Goal: Task Accomplishment & Management: Manage account settings

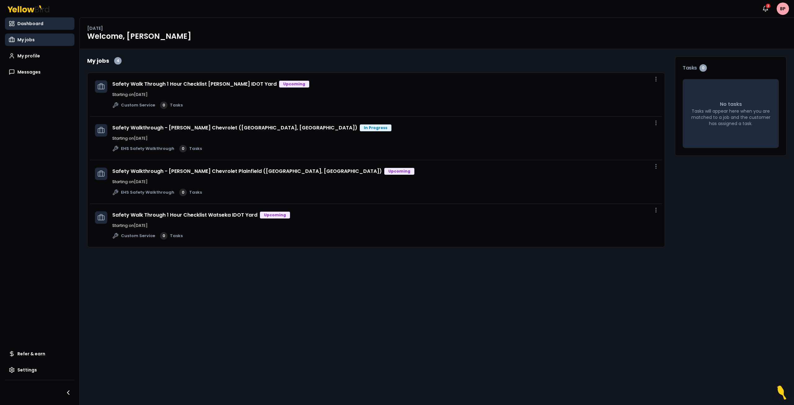
click at [29, 41] on span "My jobs" at bounding box center [25, 40] width 17 height 6
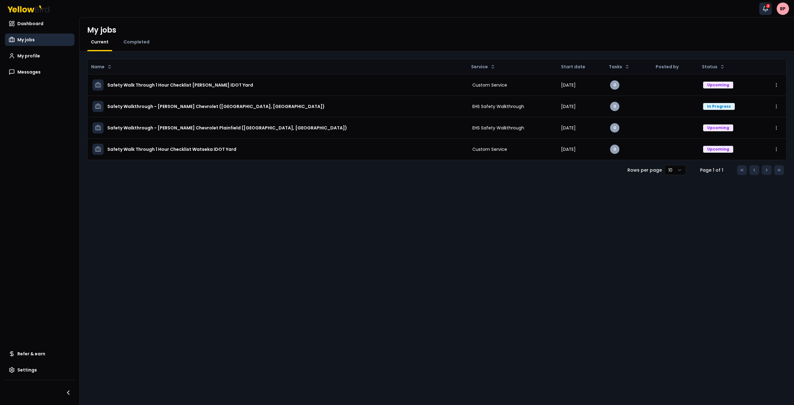
click at [766, 6] on div "2" at bounding box center [768, 6] width 6 height 6
click at [681, 218] on div "Name Service Start date Tasks Posted by Status Safety Walk Through 1 Hour Check…" at bounding box center [437, 227] width 714 height 353
click at [137, 41] on span "Completed" at bounding box center [136, 42] width 26 height 6
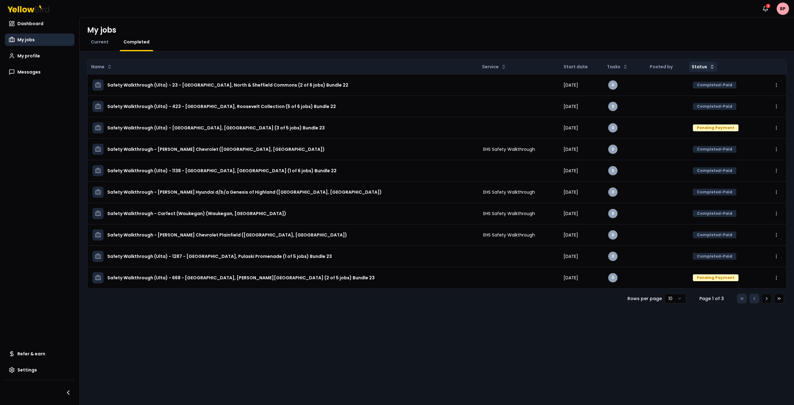
click at [697, 69] on html "Notifications 2 BP Dashboard My jobs My profile Messages Refer & earn Settings …" at bounding box center [397, 202] width 794 height 405
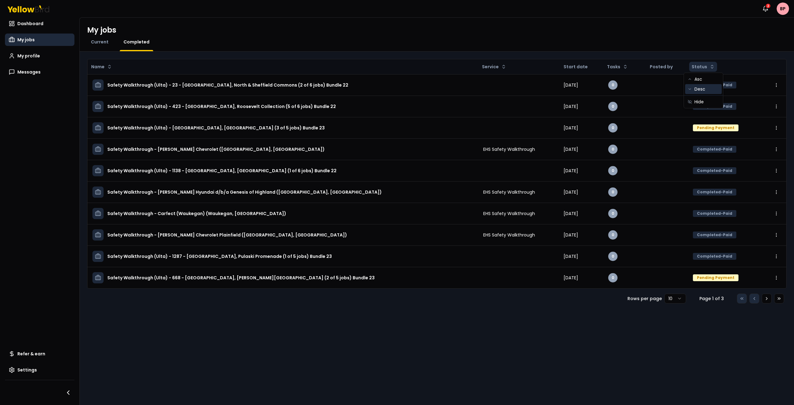
click at [700, 89] on div "Desc" at bounding box center [703, 89] width 37 height 10
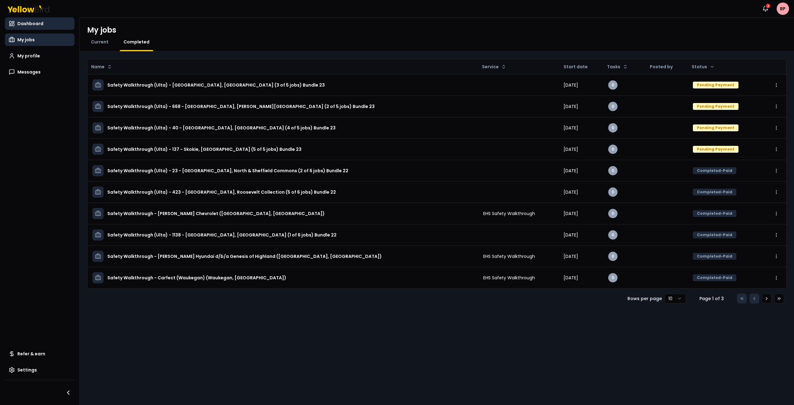
click at [30, 23] on span "Dashboard" at bounding box center [30, 23] width 26 height 6
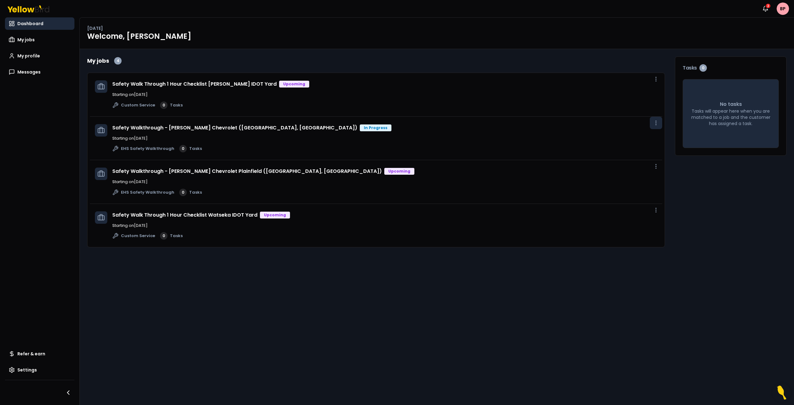
click at [655, 123] on icon "button" at bounding box center [656, 123] width 6 height 6
click at [642, 137] on span "View job" at bounding box center [643, 136] width 16 height 5
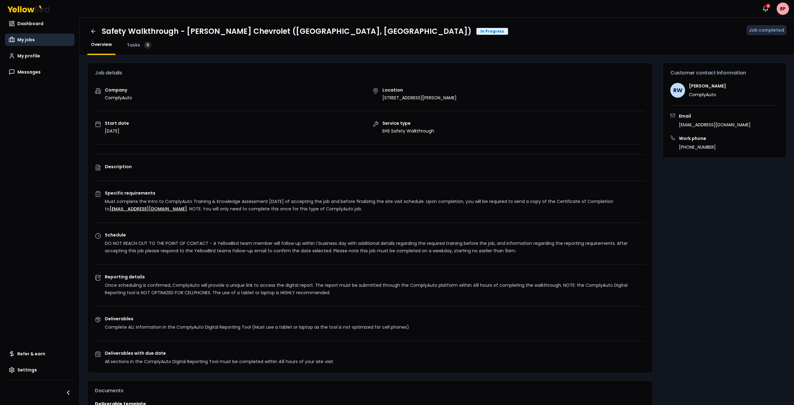
click at [36, 41] on link "My jobs" at bounding box center [39, 40] width 69 height 12
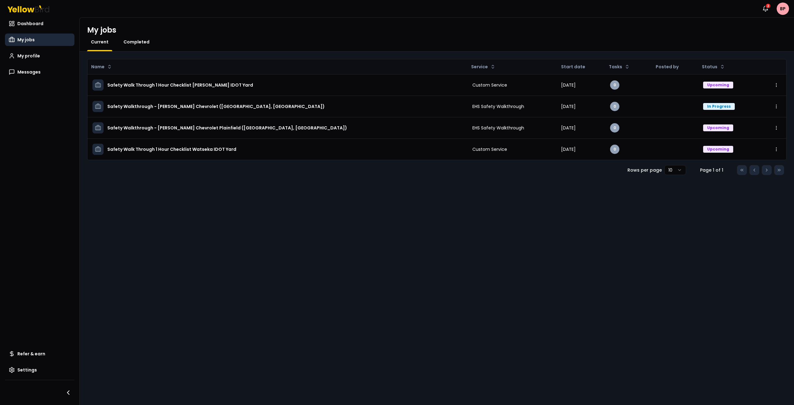
click at [135, 44] on span "Completed" at bounding box center [136, 42] width 26 height 6
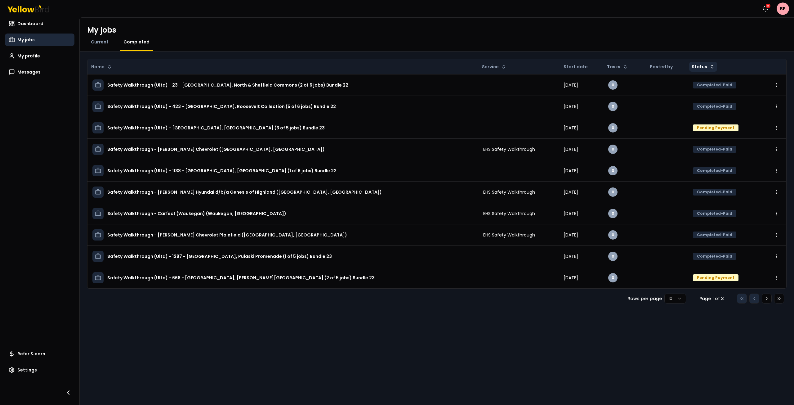
click at [700, 67] on html "Notifications 2 BP Dashboard My jobs My profile Messages Refer & earn Settings …" at bounding box center [397, 202] width 794 height 405
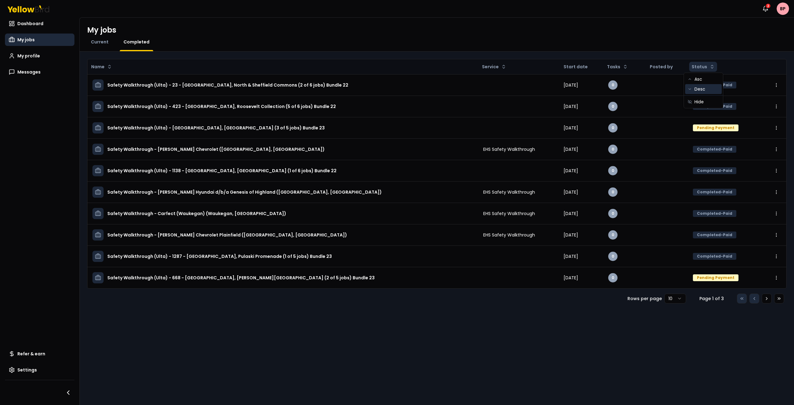
click at [695, 89] on div "Desc" at bounding box center [703, 89] width 37 height 10
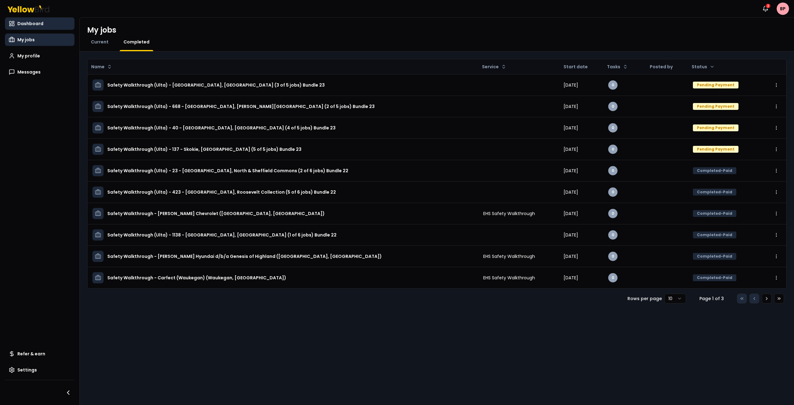
click at [35, 24] on span "Dashboard" at bounding box center [30, 23] width 26 height 6
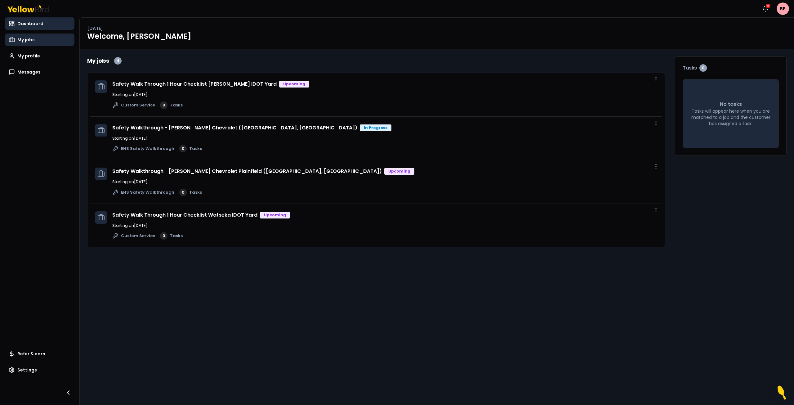
click at [44, 42] on link "My jobs" at bounding box center [39, 40] width 69 height 12
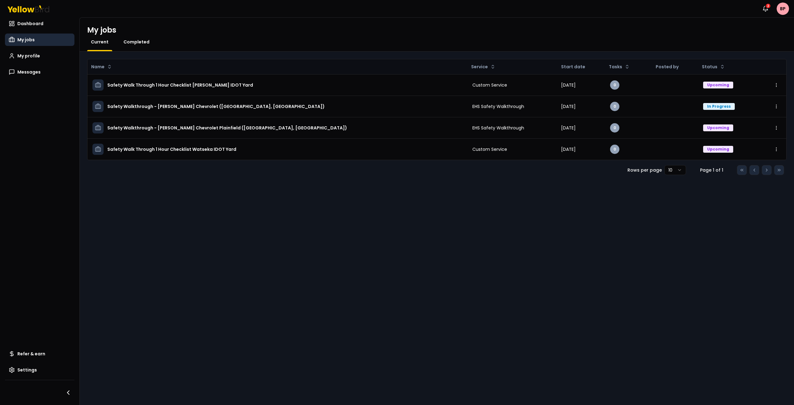
click at [148, 41] on link "Completed" at bounding box center [137, 42] width 34 height 6
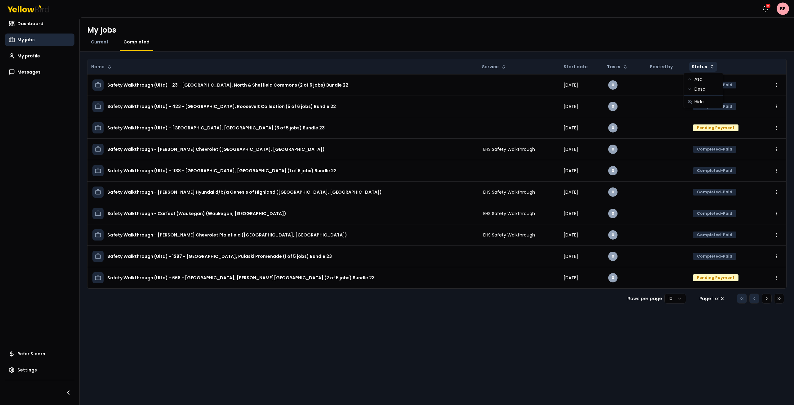
click at [704, 65] on html "Notifications 2 BP Dashboard My jobs My profile Messages Refer & earn Settings …" at bounding box center [397, 202] width 794 height 405
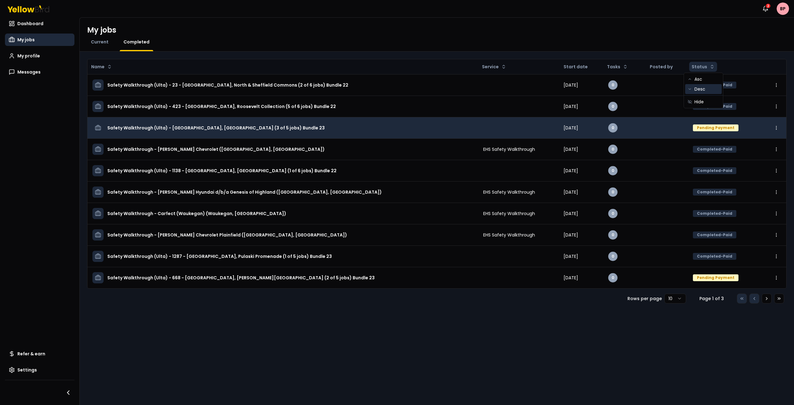
click at [702, 88] on div "Desc" at bounding box center [703, 89] width 37 height 10
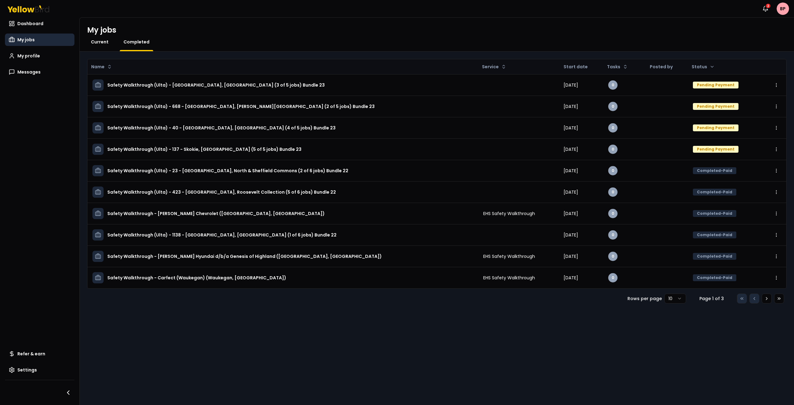
click at [103, 41] on span "Current" at bounding box center [100, 42] width 18 height 6
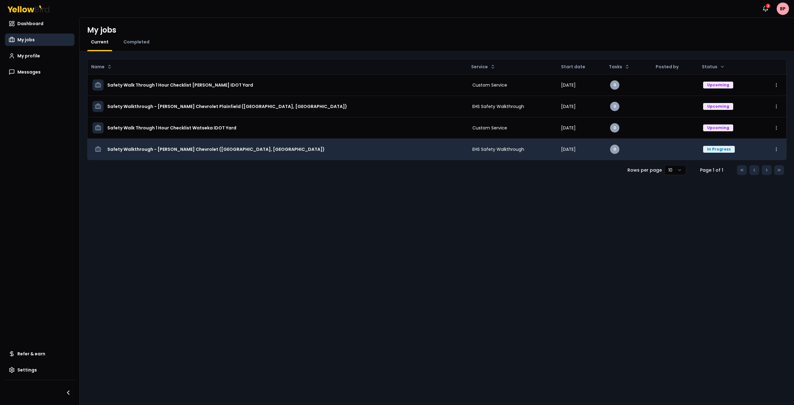
click at [620, 153] on td "0" at bounding box center [628, 148] width 46 height 21
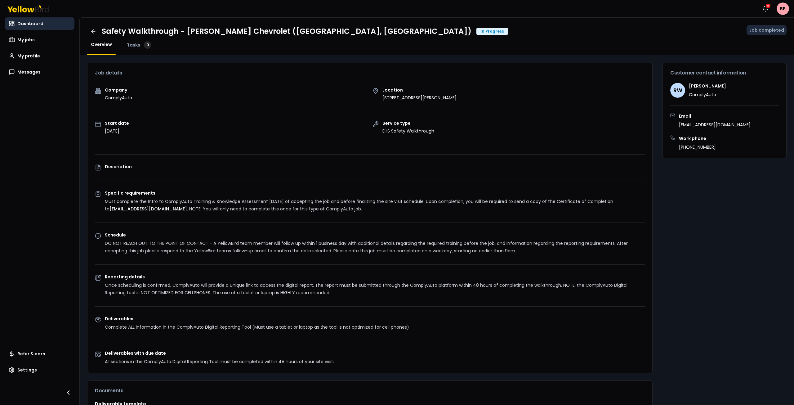
click at [29, 25] on span "Dashboard" at bounding box center [30, 23] width 26 height 6
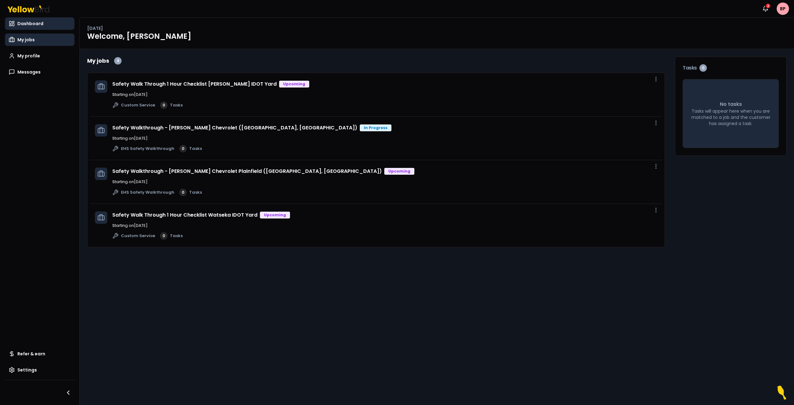
click at [33, 40] on span "My jobs" at bounding box center [25, 40] width 17 height 6
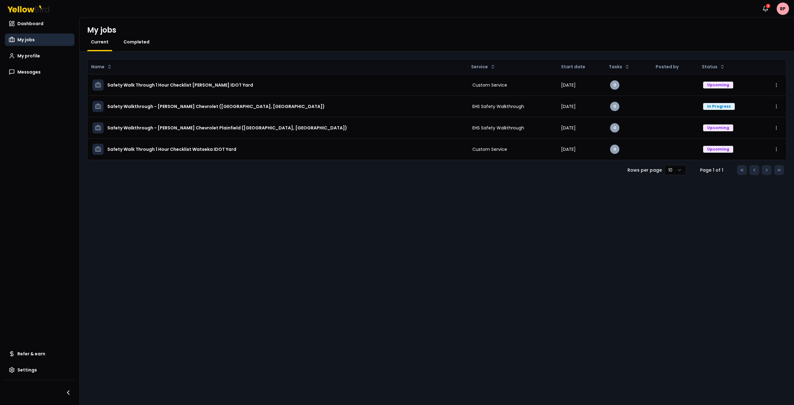
click at [137, 42] on span "Completed" at bounding box center [136, 42] width 26 height 6
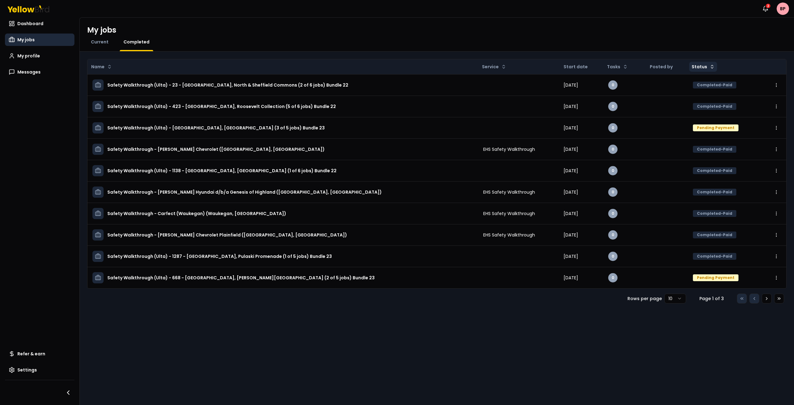
click at [700, 65] on html "Notifications 2 BP Dashboard My jobs My profile Messages Refer & earn Settings …" at bounding box center [397, 202] width 794 height 405
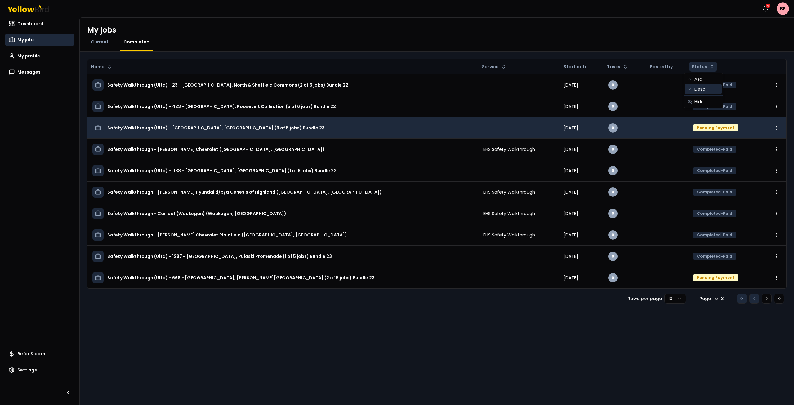
click at [701, 91] on div "Desc" at bounding box center [703, 89] width 37 height 10
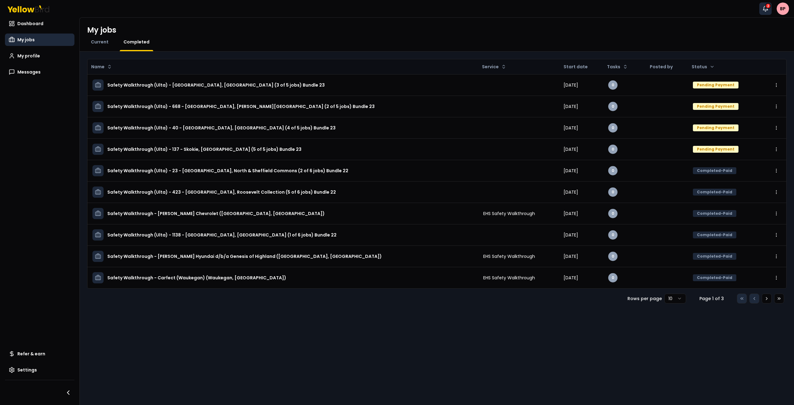
click at [764, 8] on icon "button" at bounding box center [765, 9] width 6 height 6
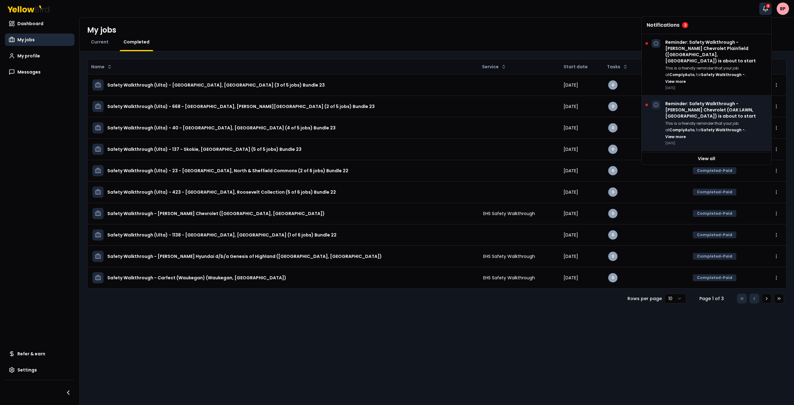
click at [688, 104] on p "Reminder: Safety Walkthrough - Webb Chevrolet (OAK LAWN, IL) is about to start" at bounding box center [715, 110] width 101 height 19
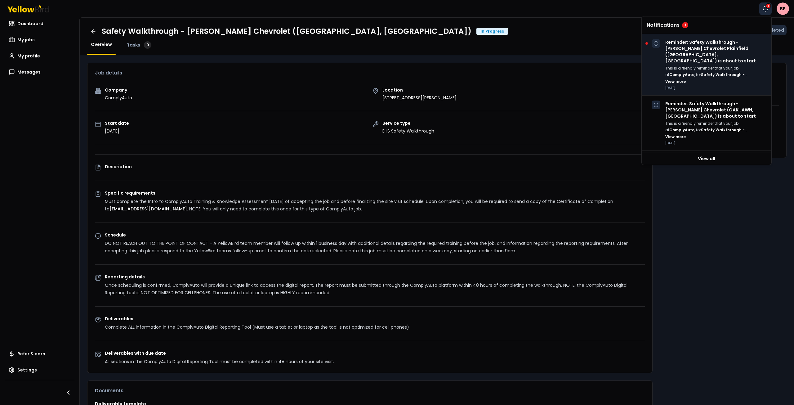
click at [702, 47] on p "Reminder: Safety Walkthrough - Webb Chevrolet Plainfield (PLAINFIELD, IL) is ab…" at bounding box center [715, 51] width 101 height 25
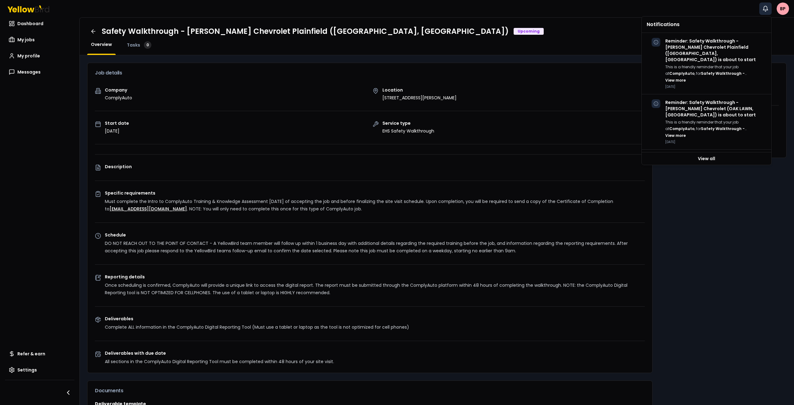
click at [764, 11] on icon "button" at bounding box center [765, 9] width 6 height 6
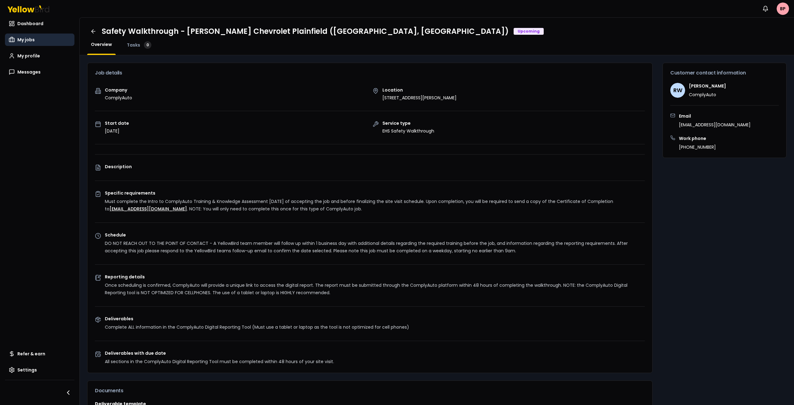
click at [30, 40] on span "My jobs" at bounding box center [25, 40] width 17 height 6
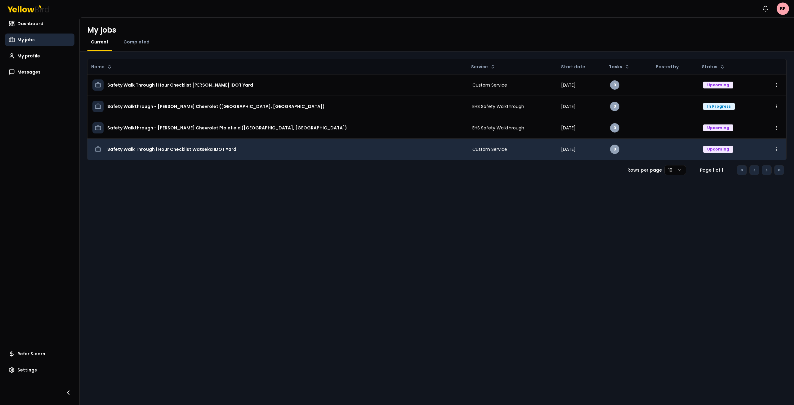
click at [222, 147] on h3 "Safety Walk Through 1 Hour Checklist Watseka IDOT Yard" at bounding box center [171, 149] width 129 height 11
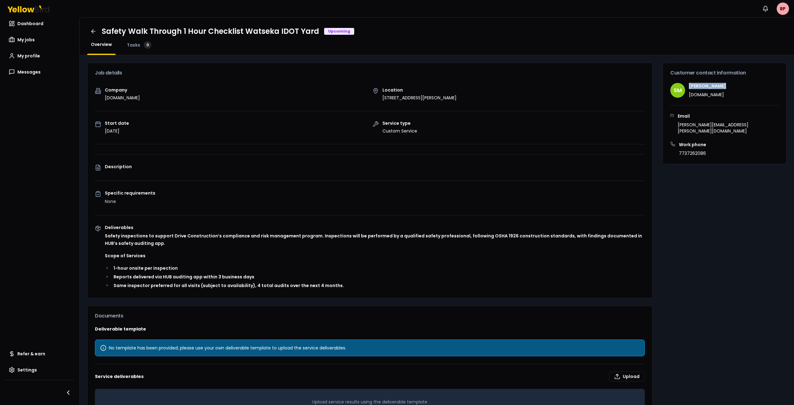
drag, startPoint x: 714, startPoint y: 84, endPoint x: 684, endPoint y: 86, distance: 30.8
click at [689, 87] on h4 "Sam Miglieri" at bounding box center [707, 86] width 37 height 6
click at [37, 24] on span "Dashboard" at bounding box center [30, 23] width 26 height 6
